Goal: Contribute content

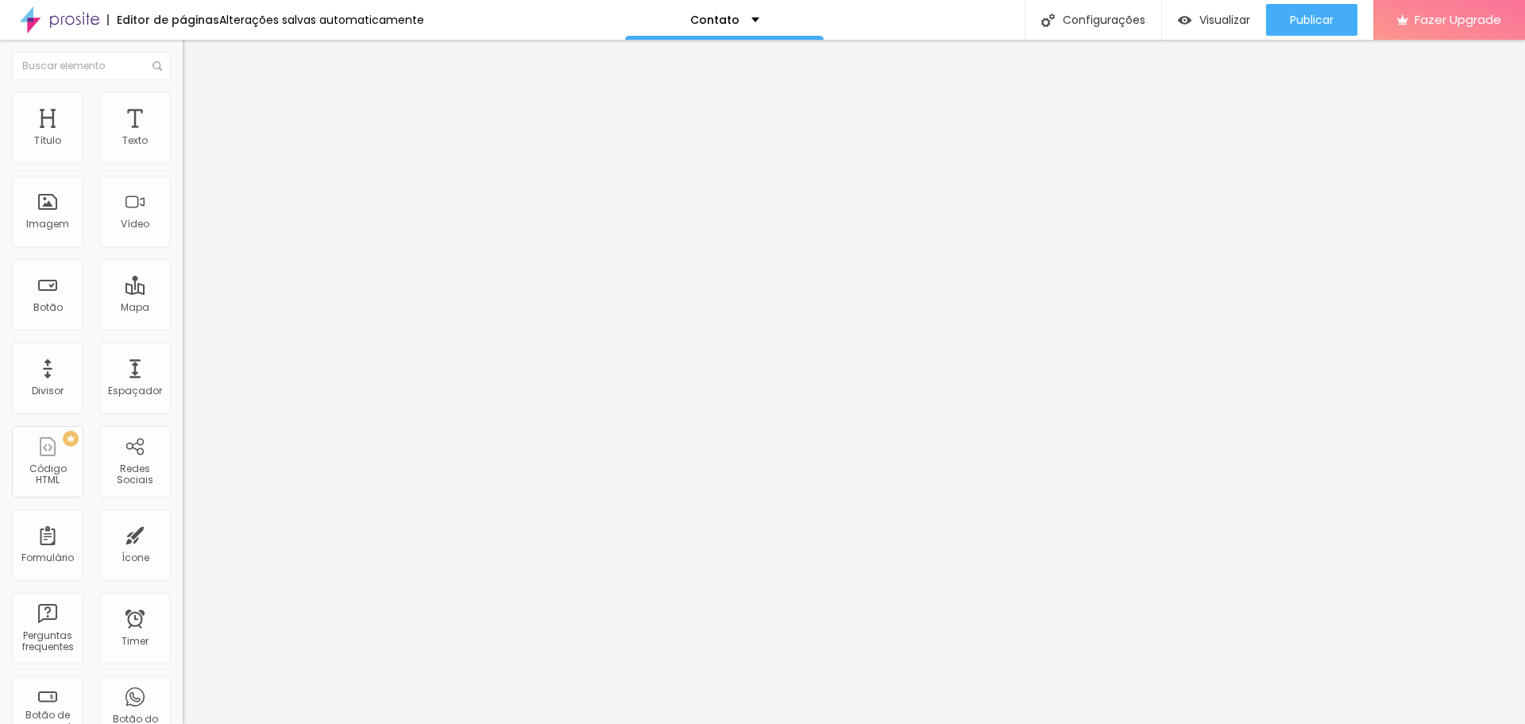
click at [195, 56] on div "Editar Texto" at bounding box center [240, 58] width 91 height 13
click at [132, 135] on div "Texto" at bounding box center [134, 140] width 25 height 11
click at [195, 63] on img "button" at bounding box center [201, 58] width 13 height 13
click at [41, 152] on div "Título" at bounding box center [47, 127] width 71 height 71
click at [122, 146] on div "Texto" at bounding box center [134, 140] width 25 height 11
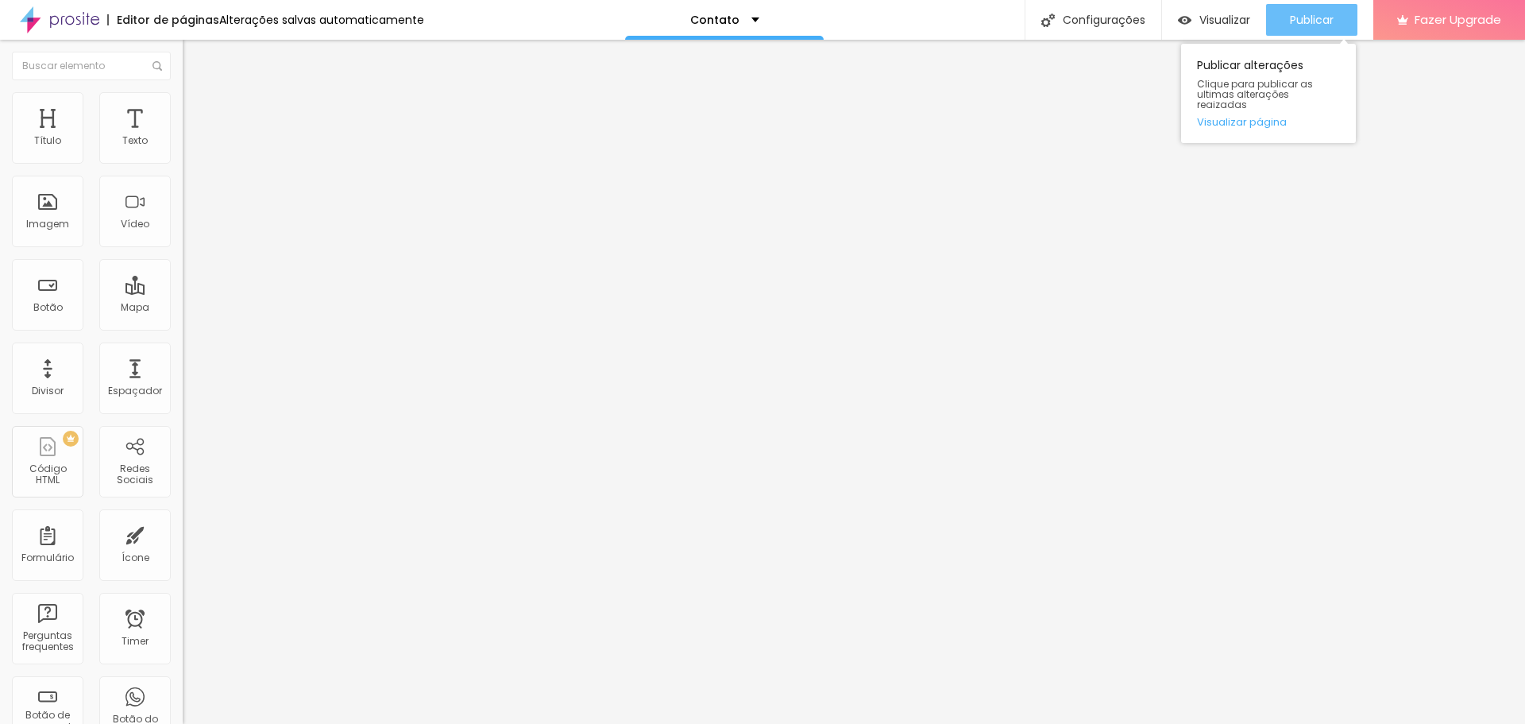
click at [1318, 26] on span "Publicar" at bounding box center [1312, 20] width 44 height 13
click at [1212, 25] on span "Visualizar" at bounding box center [1224, 20] width 51 height 13
click at [50, 553] on div "Formulário" at bounding box center [47, 557] width 52 height 11
click at [29, 531] on div "Formulário" at bounding box center [47, 544] width 71 height 71
click at [121, 127] on div "Texto" at bounding box center [134, 127] width 71 height 71
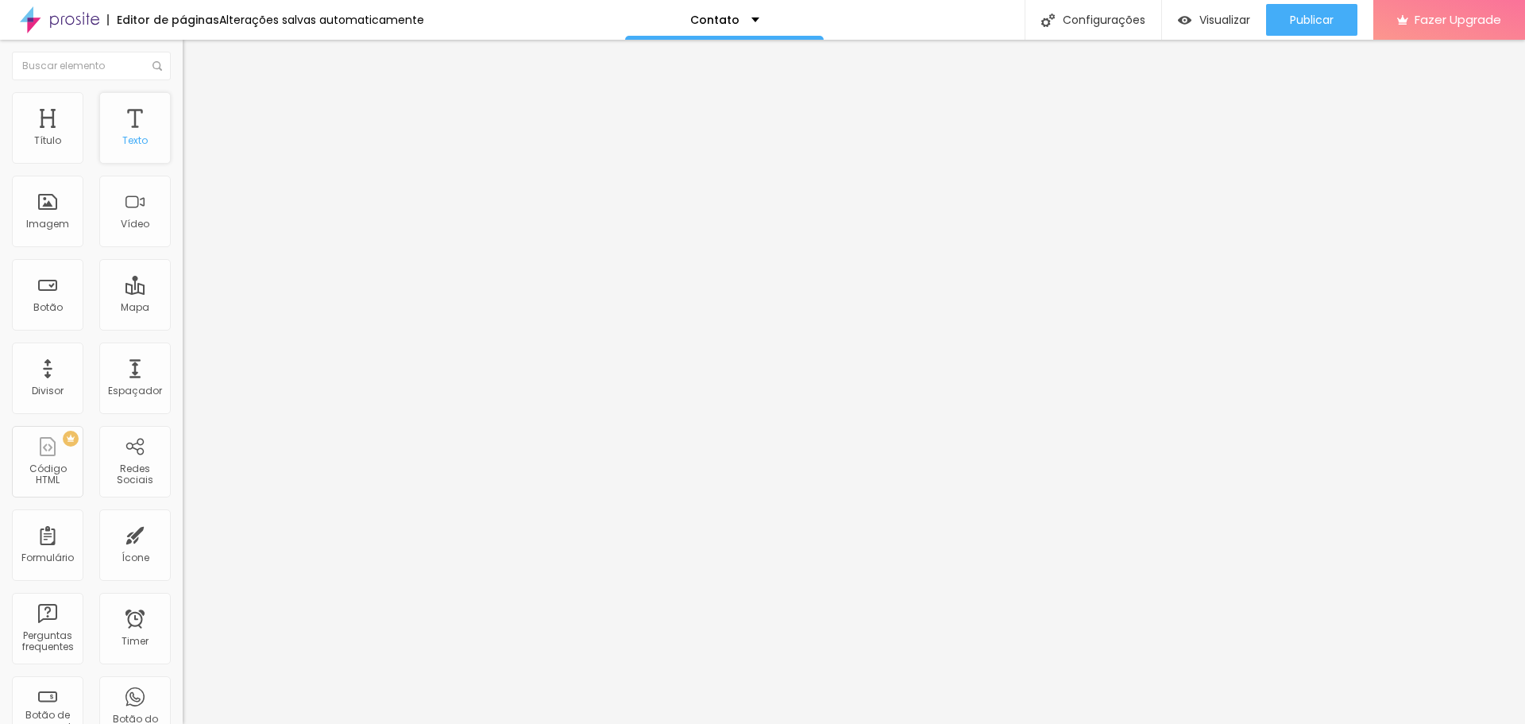
click at [125, 133] on div "Texto" at bounding box center [134, 127] width 71 height 71
click at [193, 155] on div "Contato" at bounding box center [274, 148] width 162 height 14
click at [183, 92] on li "Conteúdo" at bounding box center [274, 84] width 183 height 16
click at [193, 155] on div "Contato" at bounding box center [274, 148] width 162 height 14
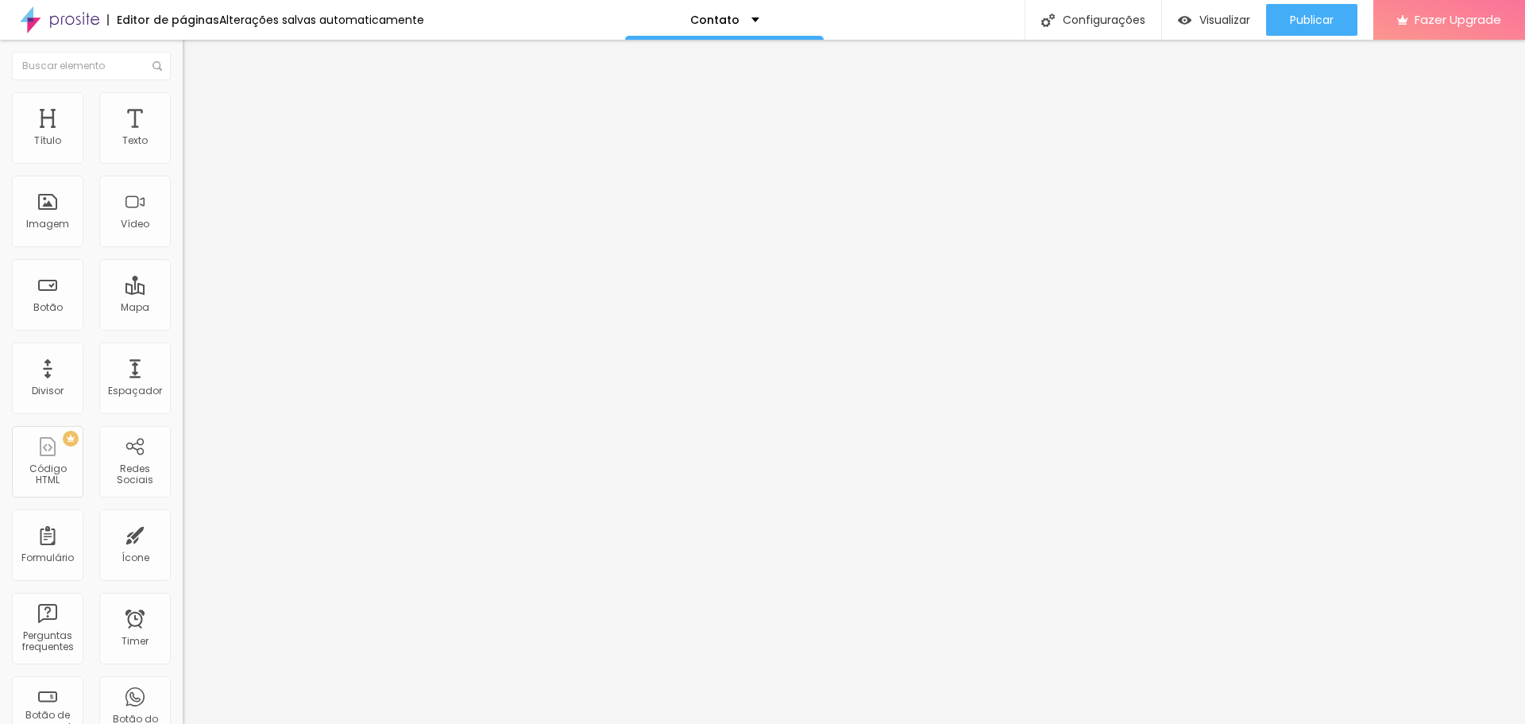
click at [64, 723] on div "Contato" at bounding box center [79, 735] width 151 height 10
